Goal: Find specific page/section: Find specific page/section

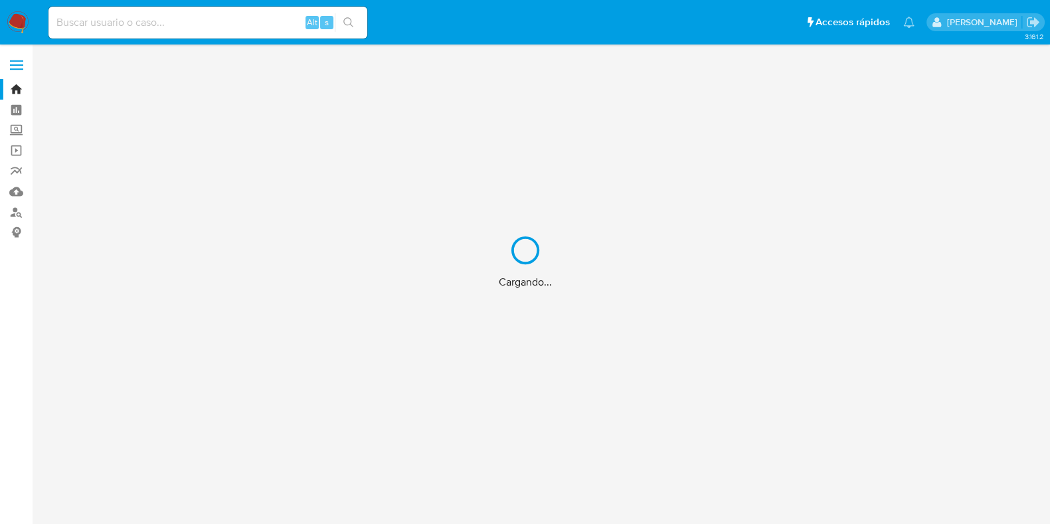
click at [204, 21] on input at bounding box center [207, 22] width 319 height 17
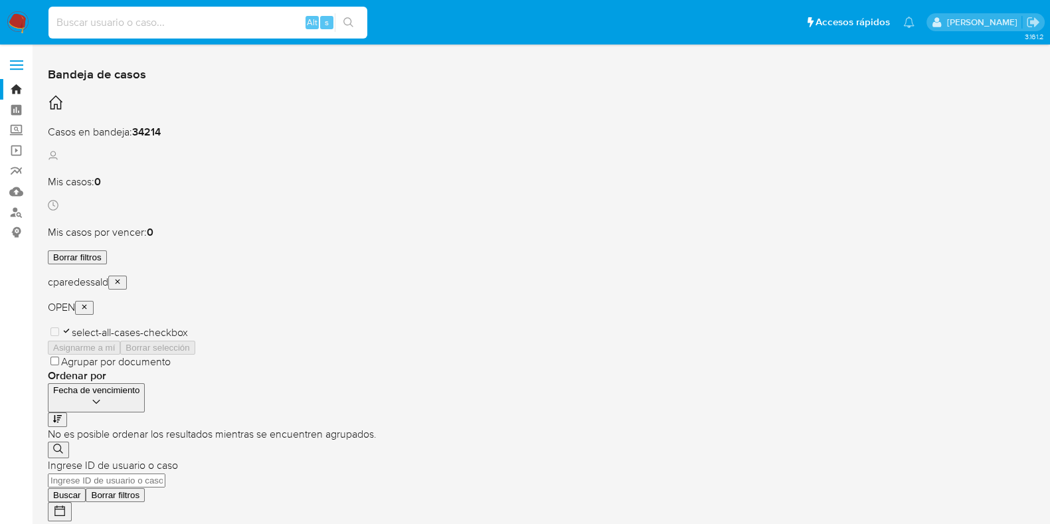
paste input "1673099175"
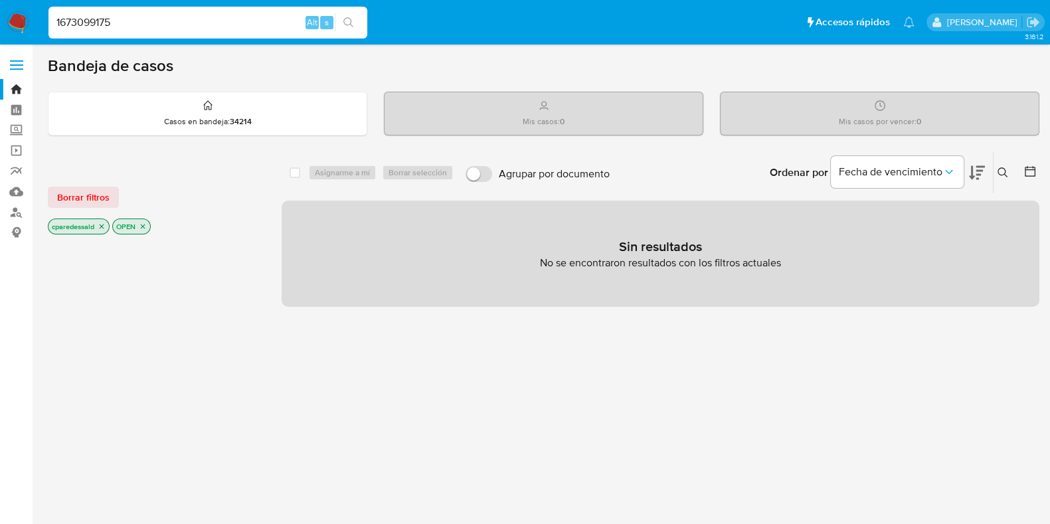
type input "1673099175"
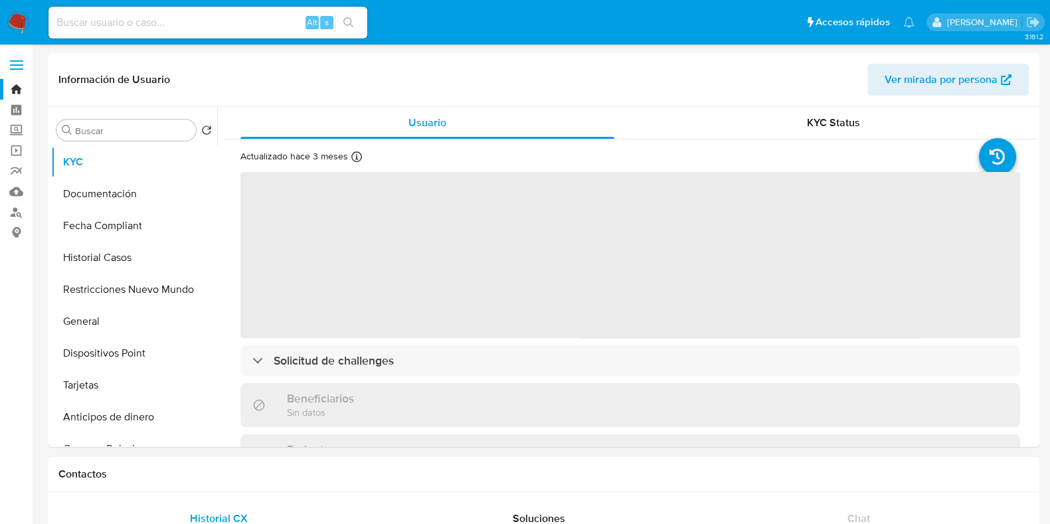
select select "10"
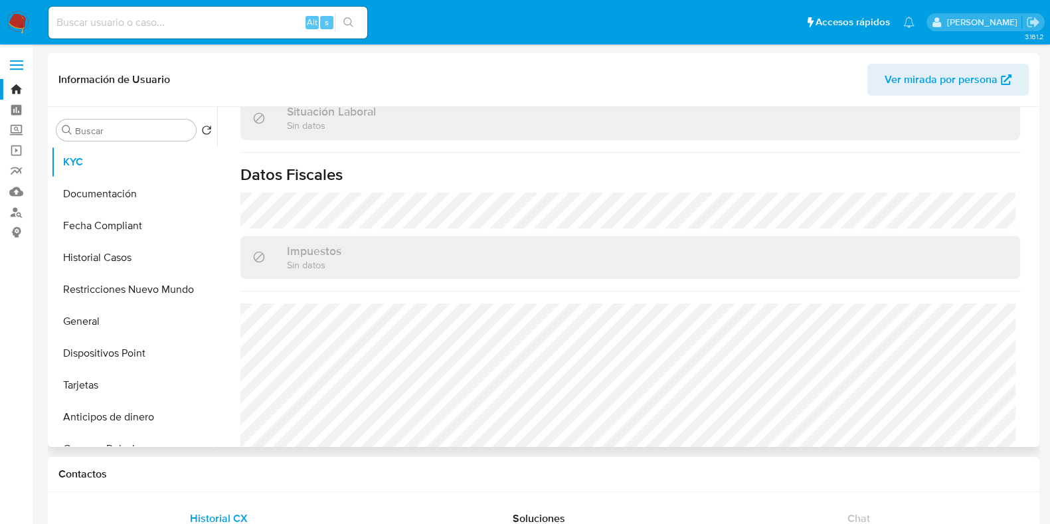
scroll to position [744, 0]
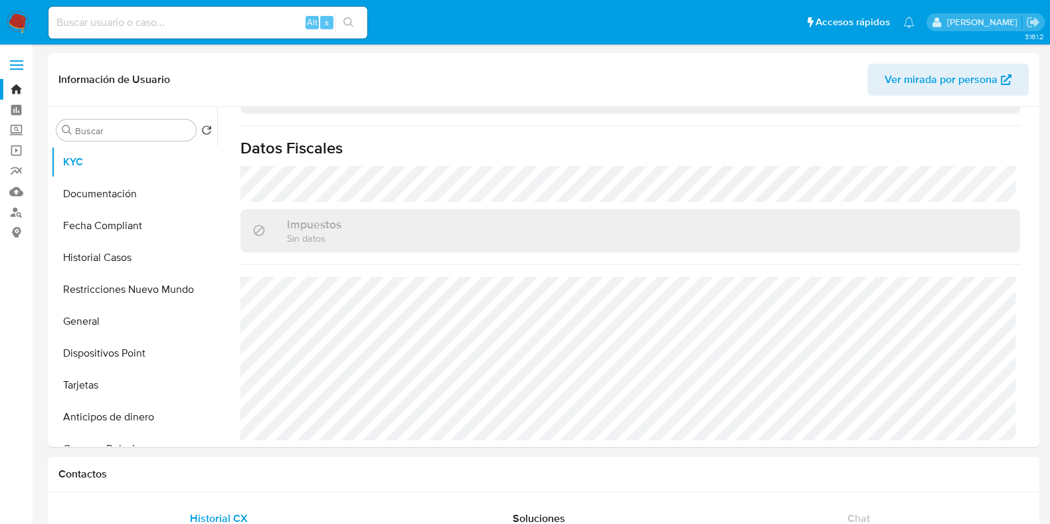
click at [229, 34] on div "Alt s" at bounding box center [207, 23] width 319 height 32
click at [216, 22] on input at bounding box center [207, 22] width 319 height 17
paste input "333986203"
type input "333986203"
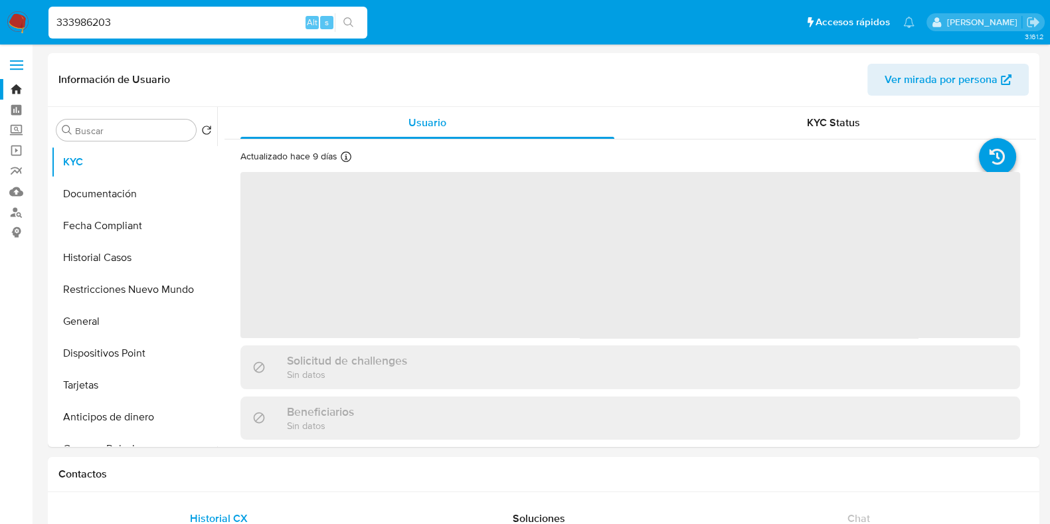
select select "10"
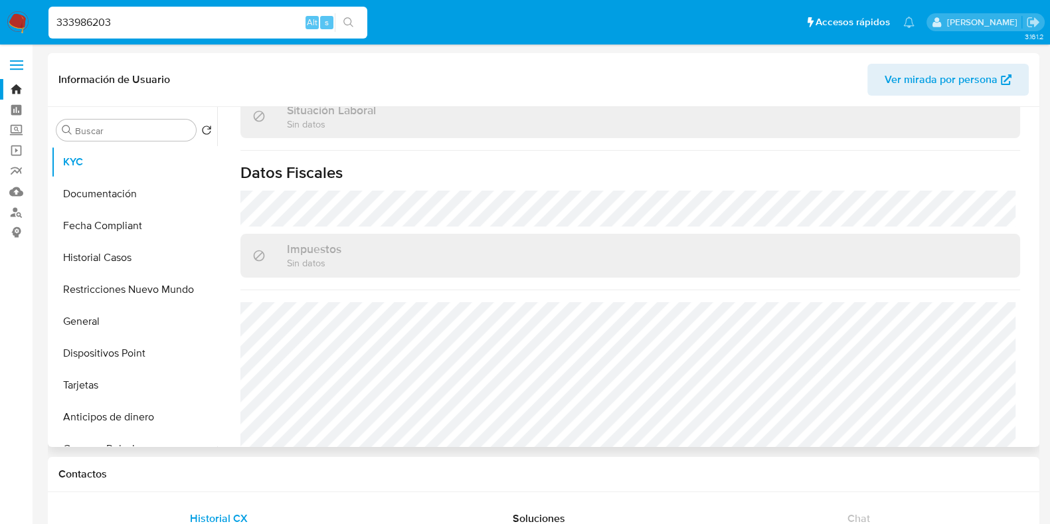
scroll to position [747, 0]
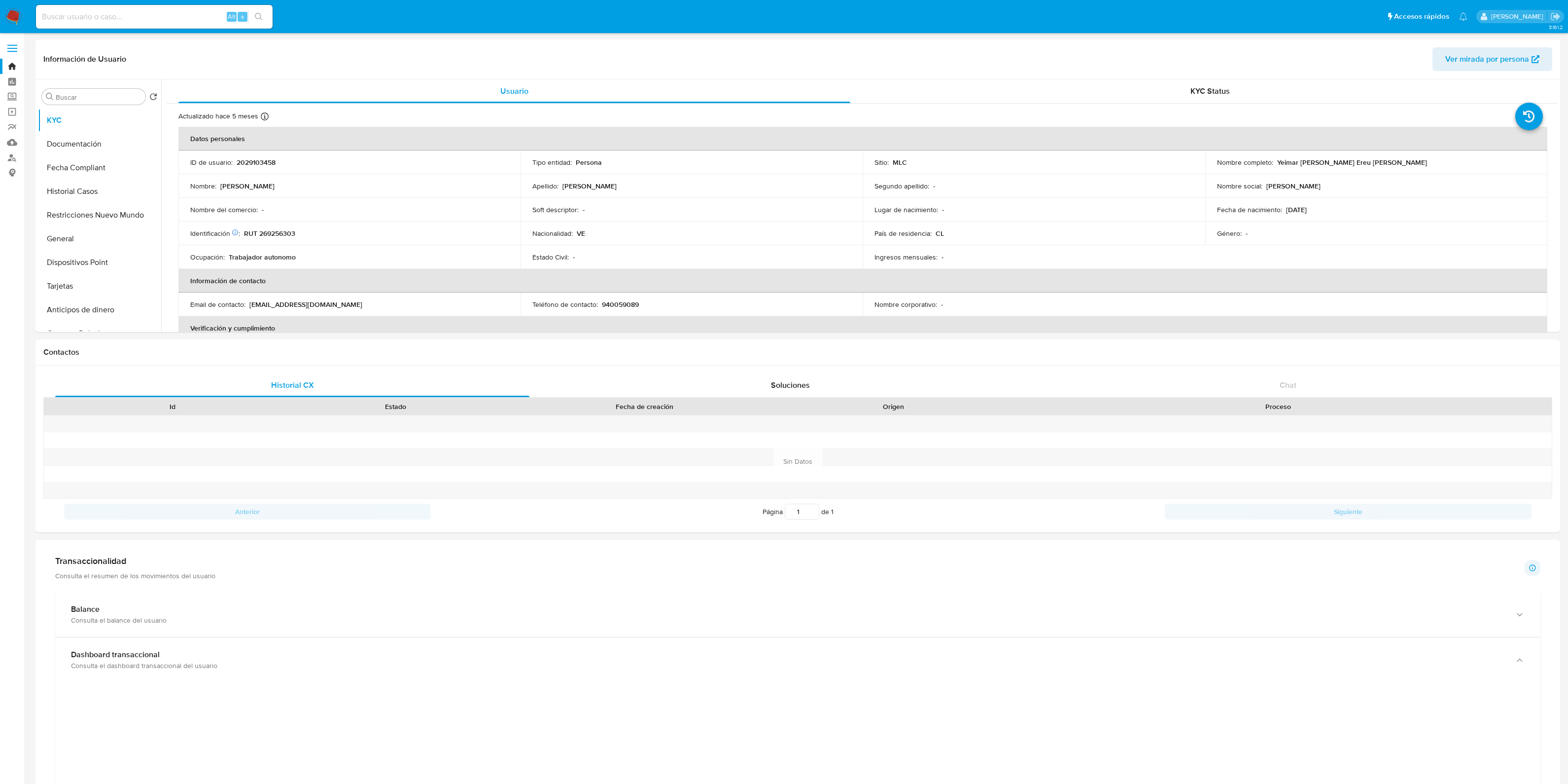
select select "10"
